Goal: Book appointment/travel/reservation

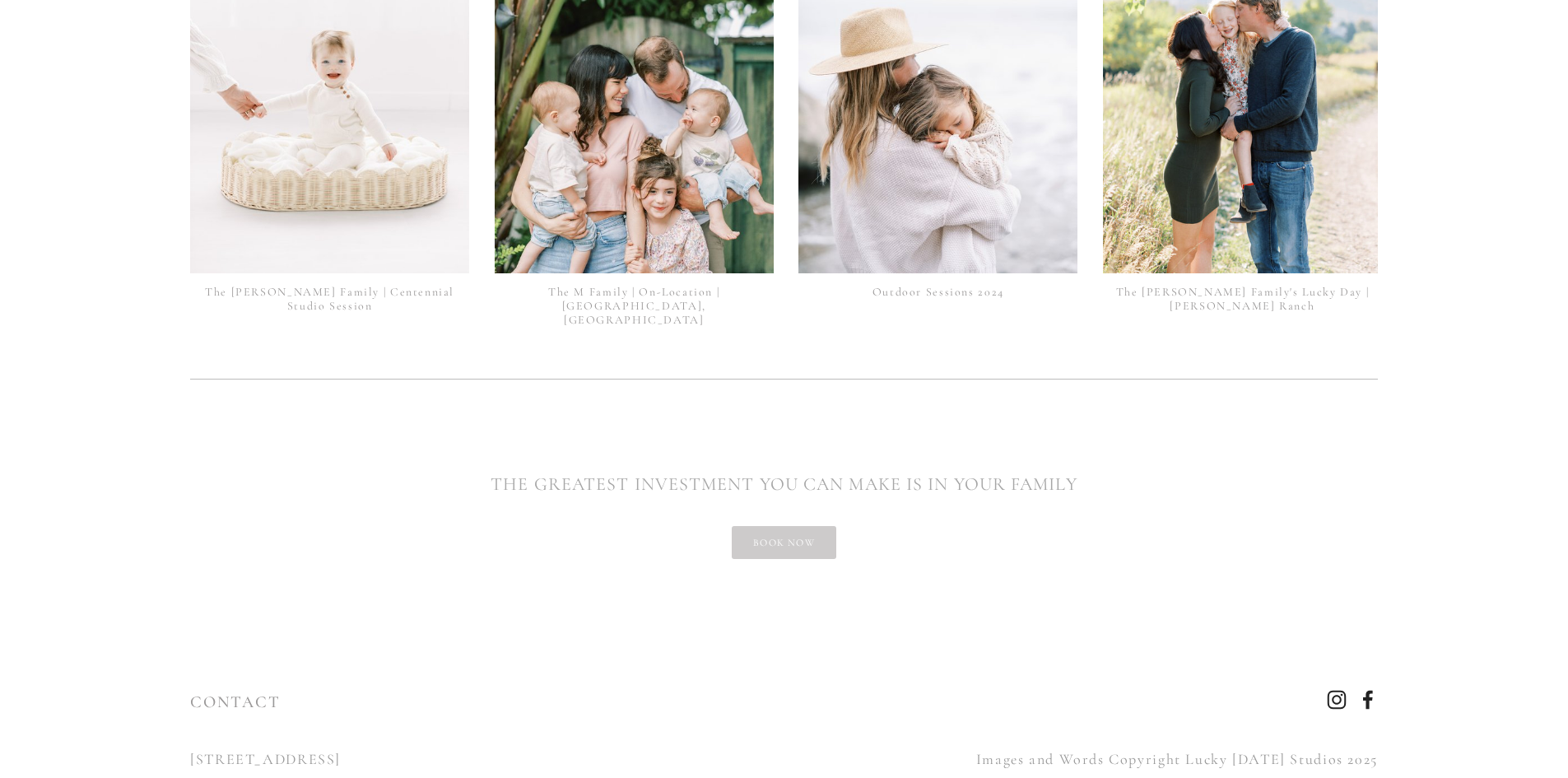
scroll to position [4137, 0]
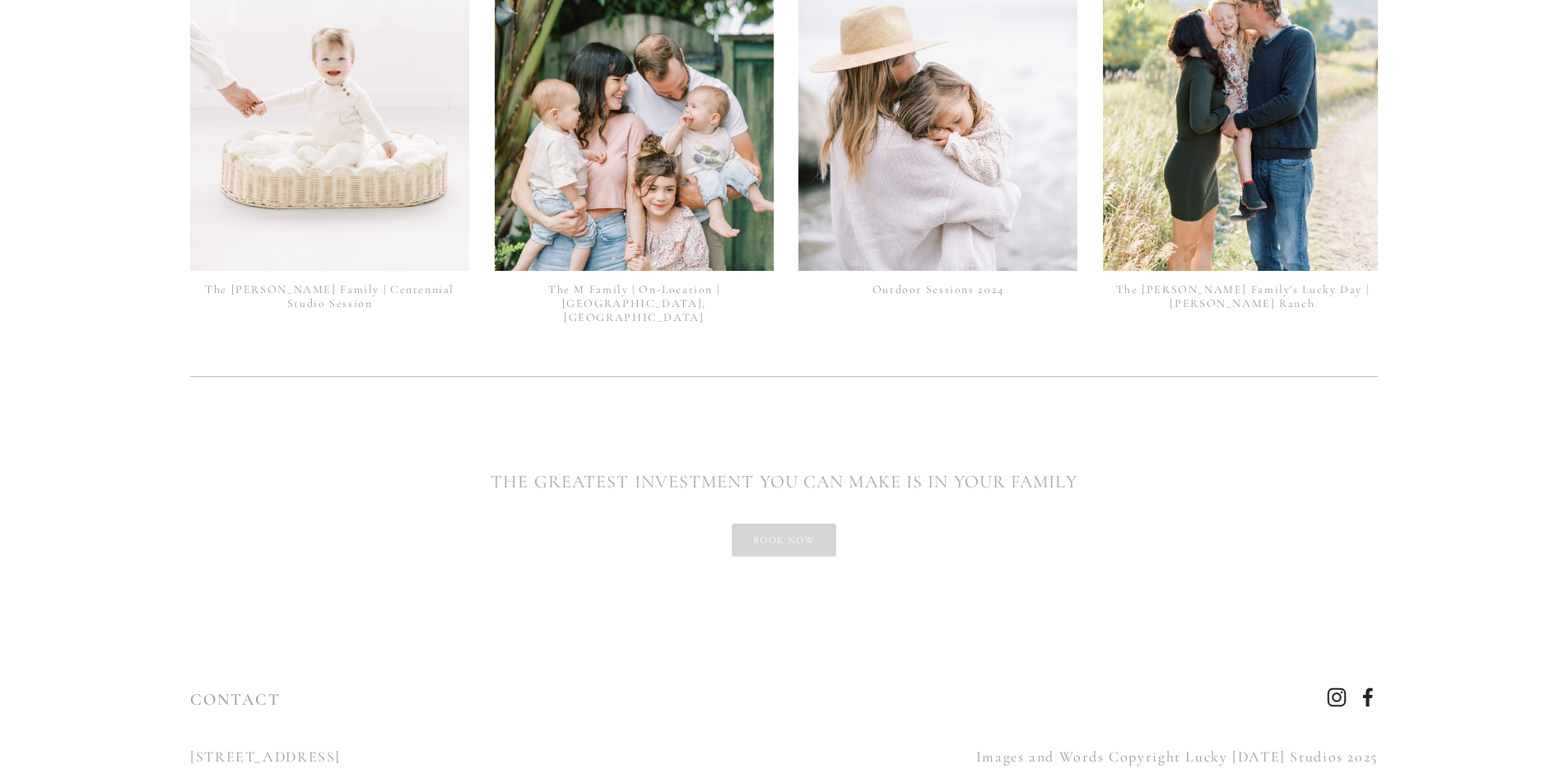
click at [817, 524] on link "book now" at bounding box center [784, 540] width 105 height 33
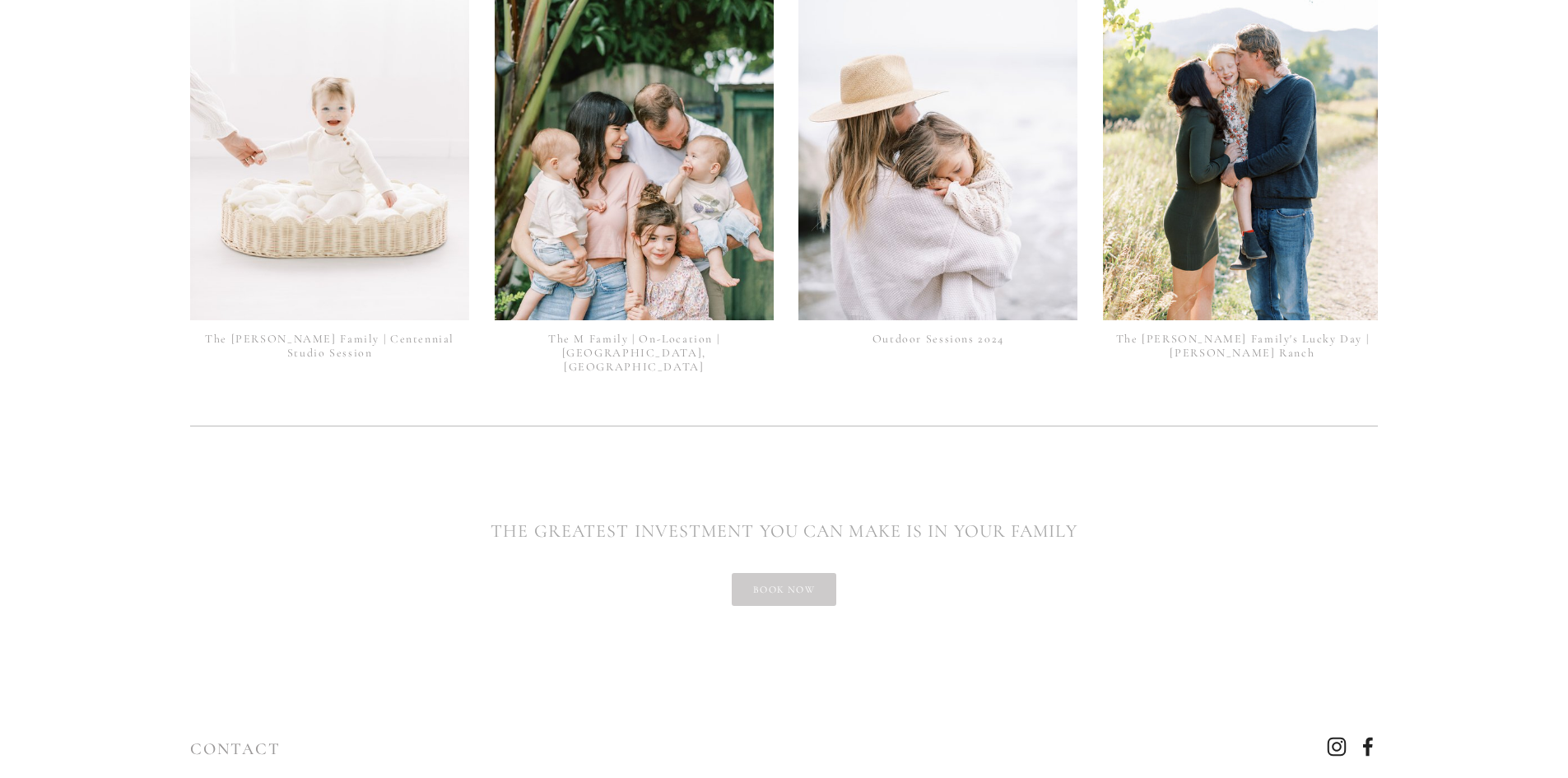
scroll to position [4137, 0]
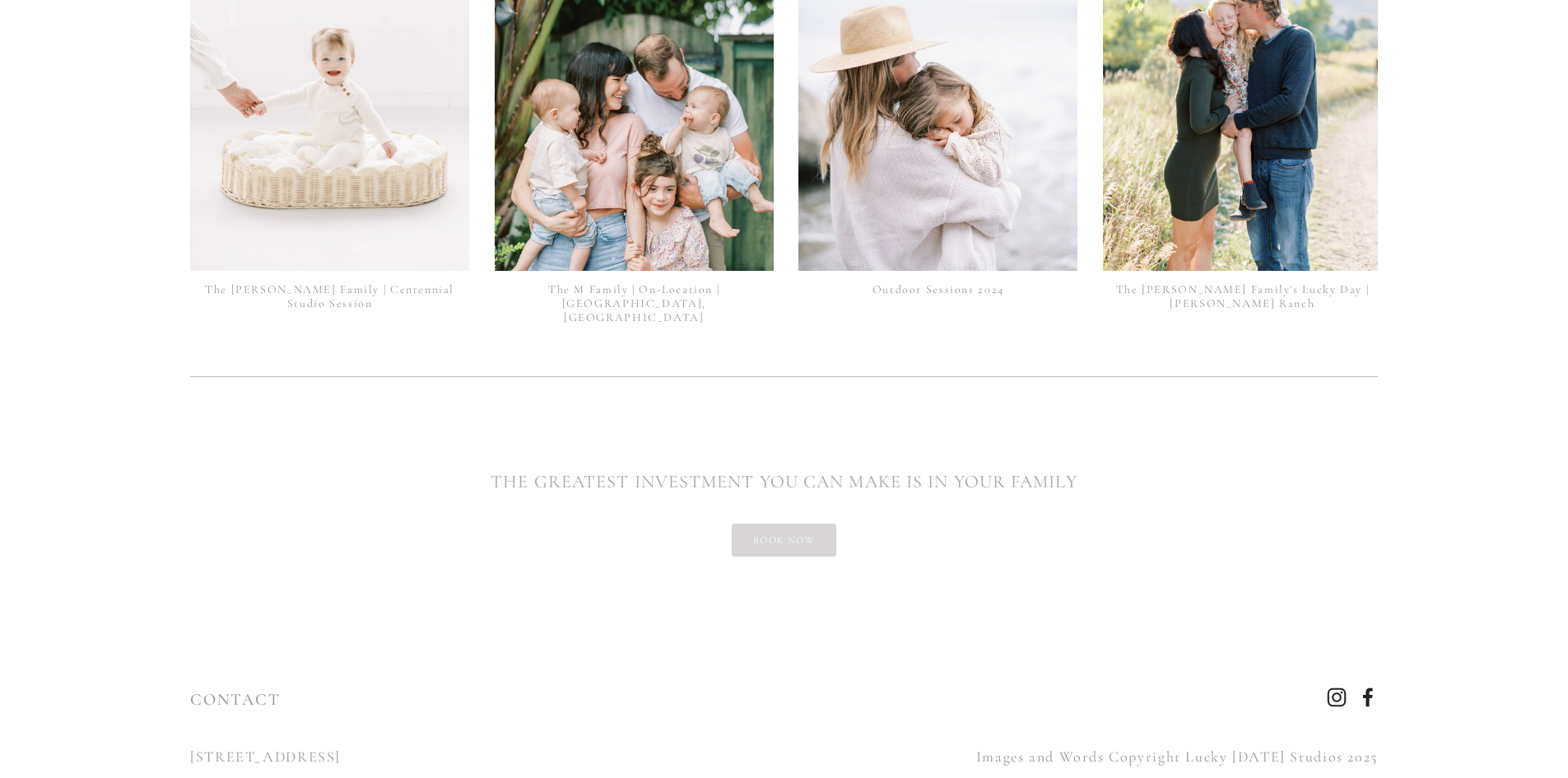
click at [769, 524] on link "book now" at bounding box center [784, 540] width 105 height 33
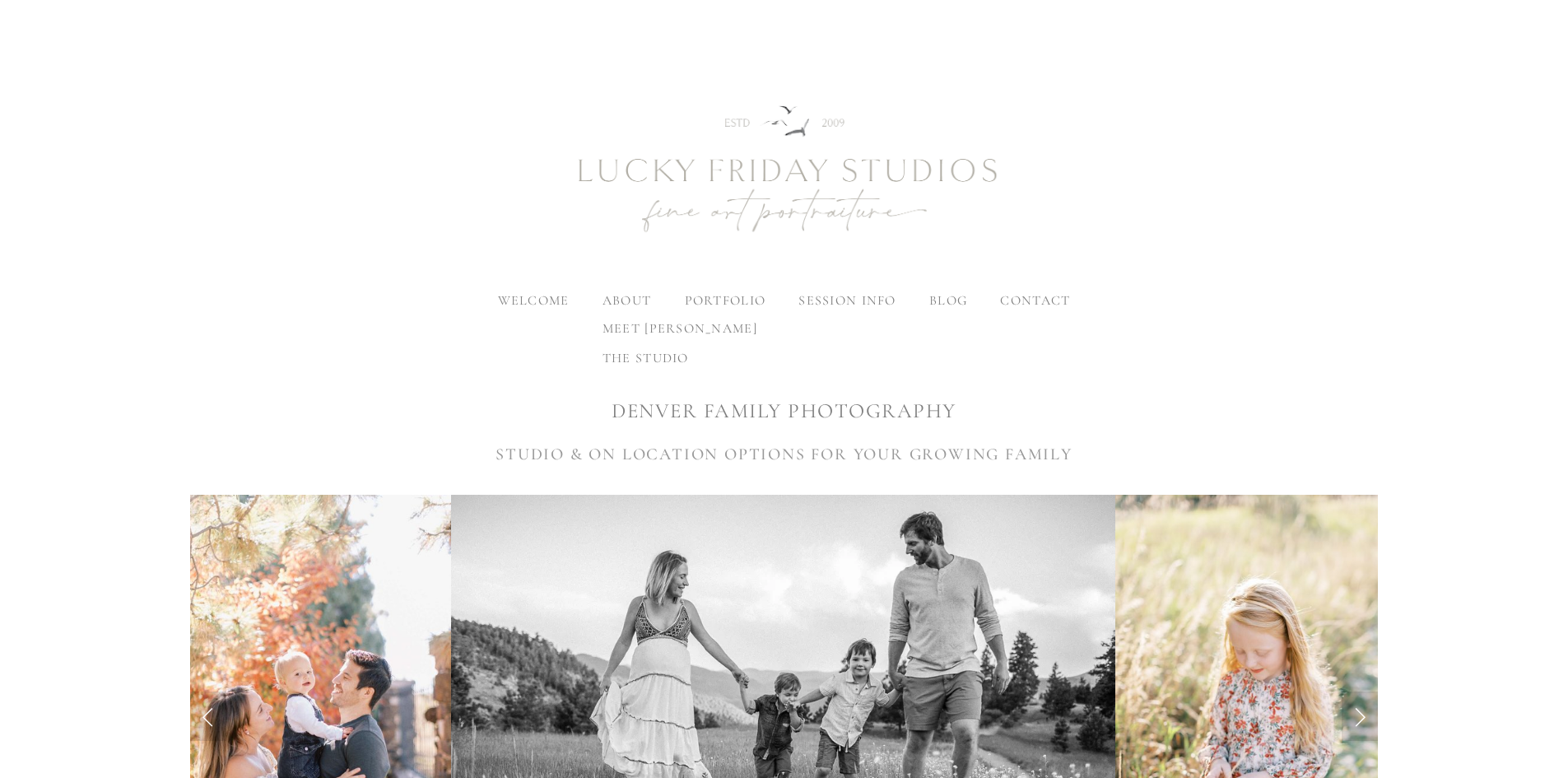
click at [636, 355] on span "the studio" at bounding box center [646, 358] width 87 height 16
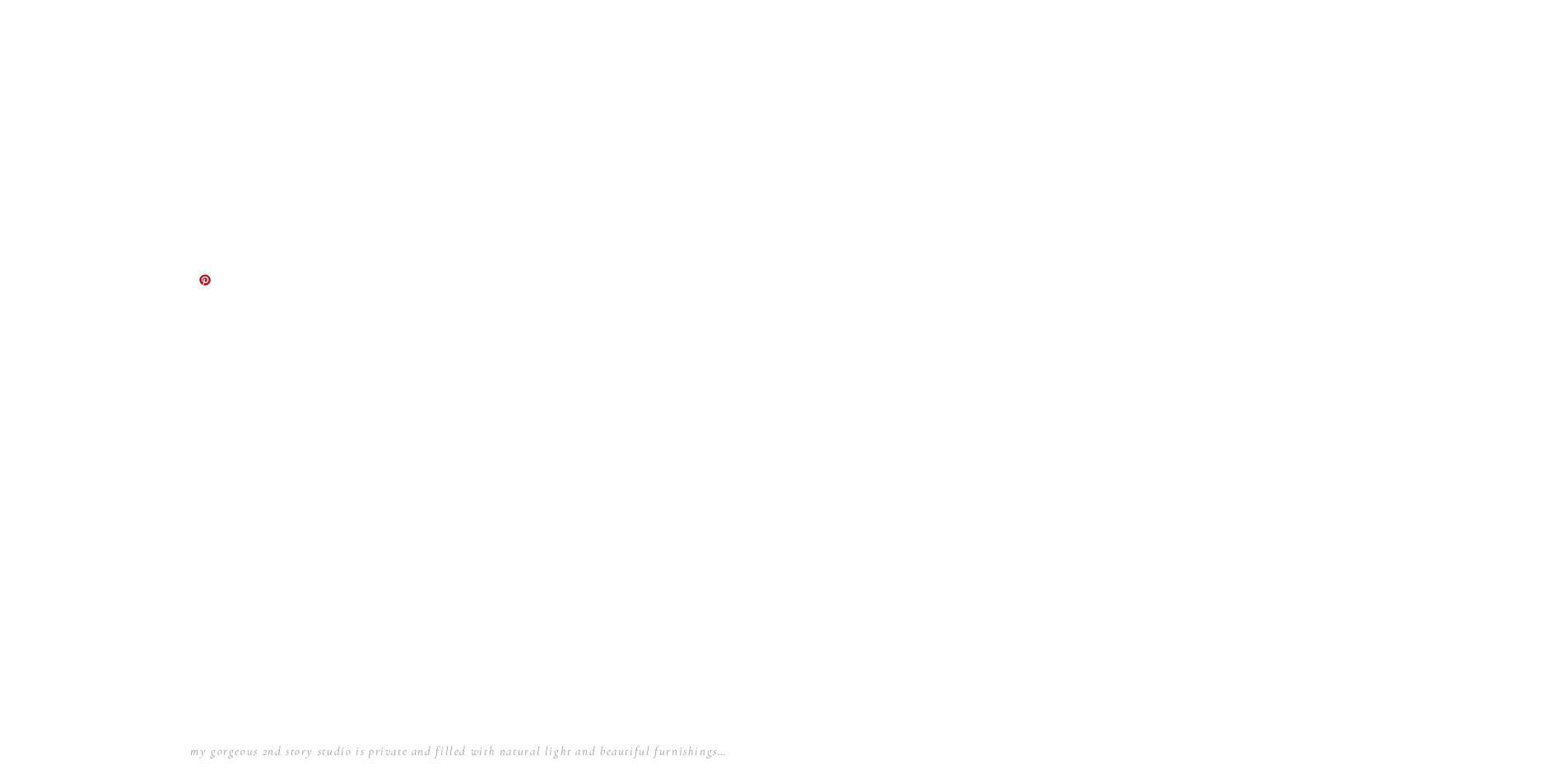
scroll to position [1894, 0]
